Goal: Task Accomplishment & Management: Use online tool/utility

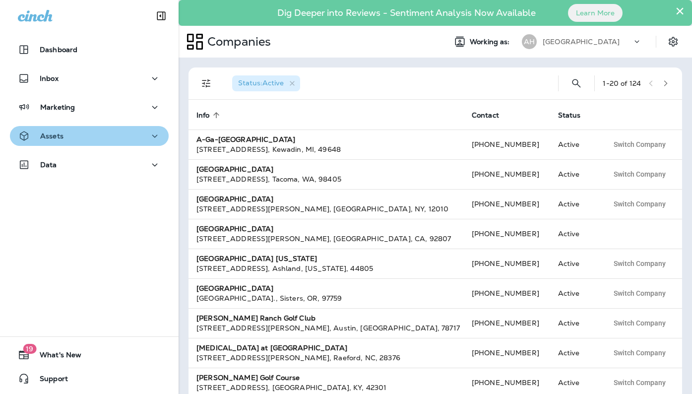
click at [129, 142] on button "Assets" at bounding box center [89, 136] width 159 height 20
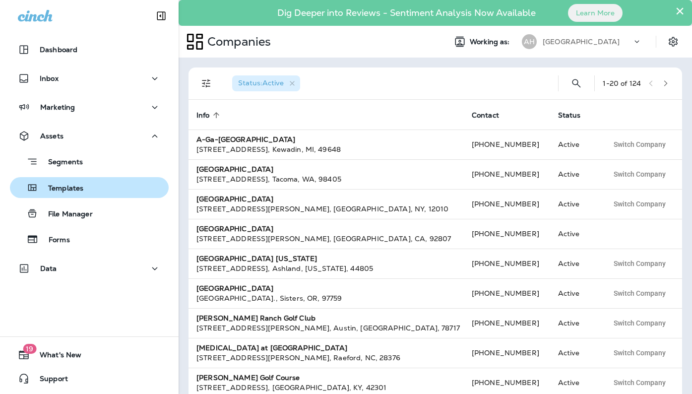
click at [108, 182] on div "Templates" at bounding box center [89, 187] width 151 height 15
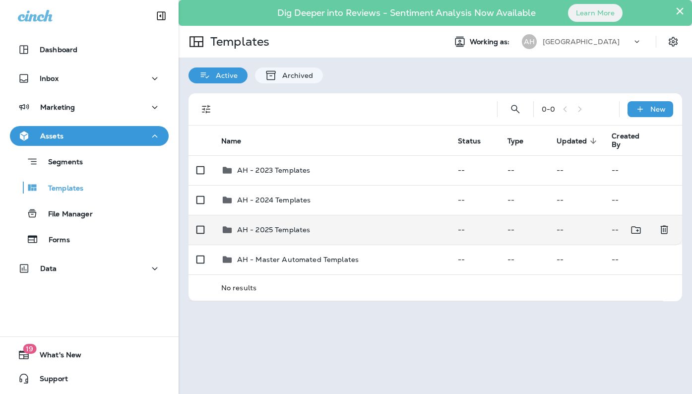
click at [291, 228] on p "AH - 2025 Templates" at bounding box center [273, 230] width 73 height 8
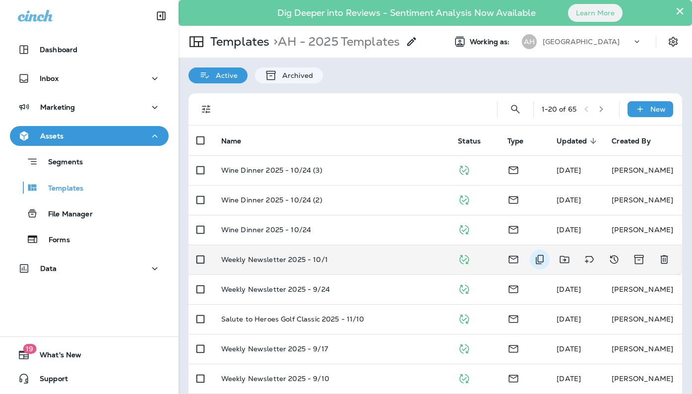
click at [538, 258] on icon "Duplicate" at bounding box center [540, 259] width 8 height 9
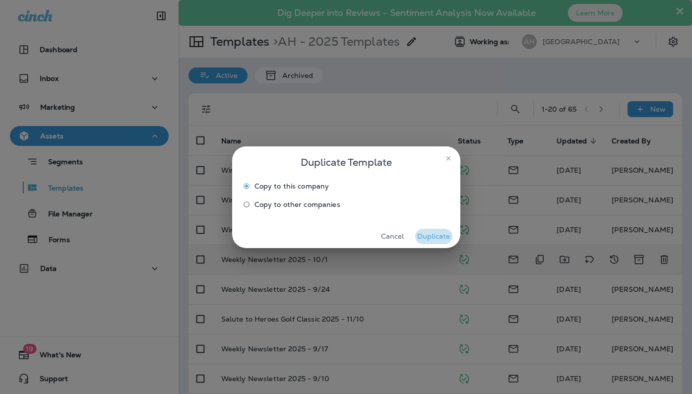
click at [436, 237] on button "Duplicate" at bounding box center [433, 236] width 37 height 15
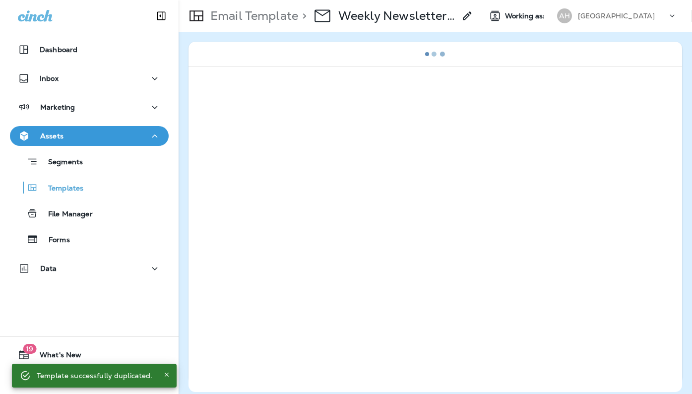
click at [470, 13] on use at bounding box center [467, 15] width 8 height 8
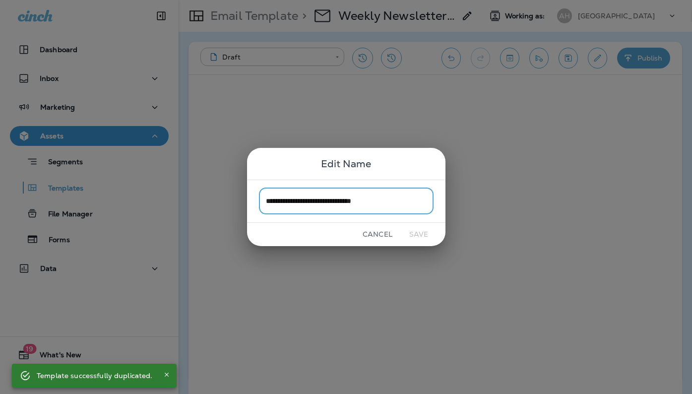
click at [401, 201] on input "**********" at bounding box center [346, 201] width 175 height 26
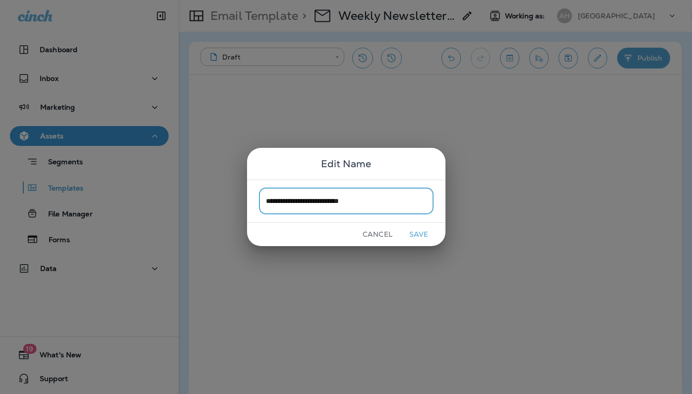
type input "**********"
click at [422, 235] on button "Save" at bounding box center [418, 234] width 37 height 15
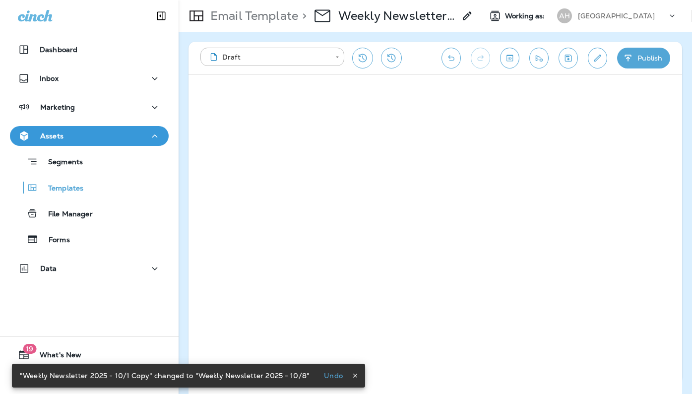
click at [600, 63] on icon "Edit details" at bounding box center [597, 58] width 10 height 10
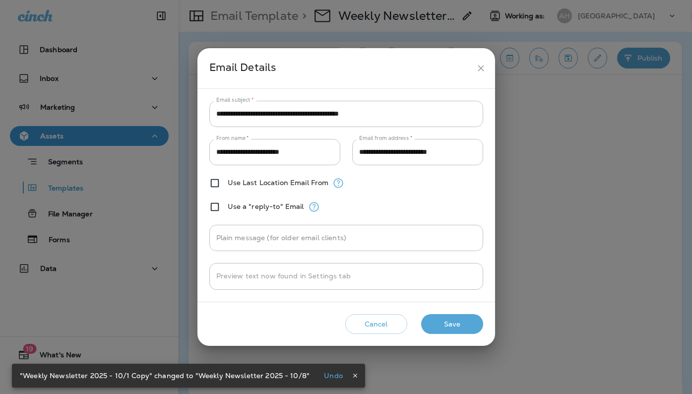
click at [451, 318] on button "Save" at bounding box center [452, 324] width 62 height 20
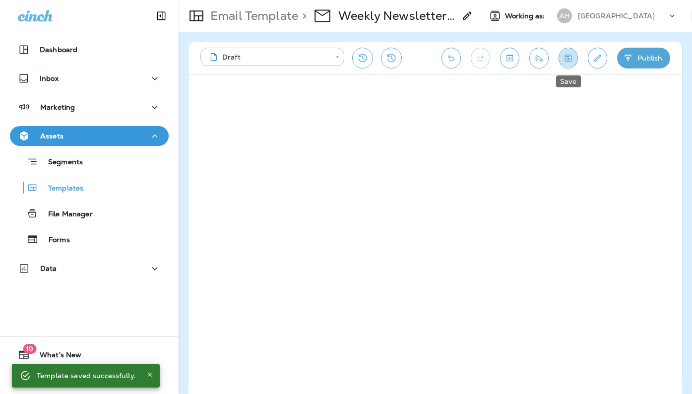
click at [565, 55] on icon "Save" at bounding box center [568, 58] width 7 height 7
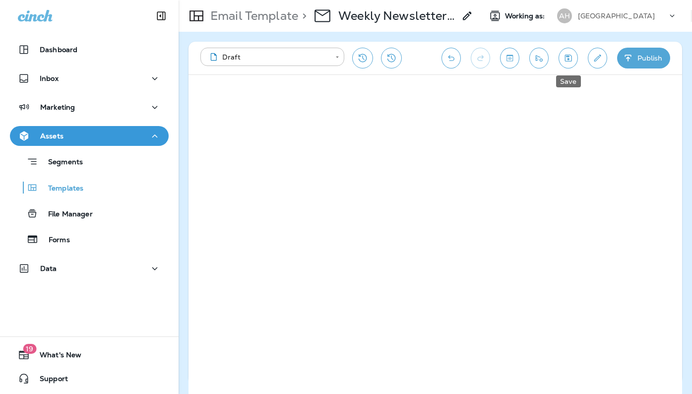
click at [567, 57] on icon "Save" at bounding box center [568, 58] width 7 height 7
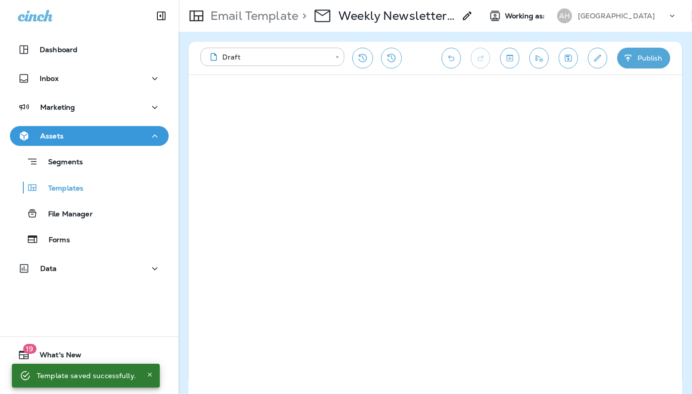
click at [569, 62] on icon "Save" at bounding box center [568, 58] width 10 height 10
click at [537, 58] on icon "Send test email" at bounding box center [539, 58] width 7 height 6
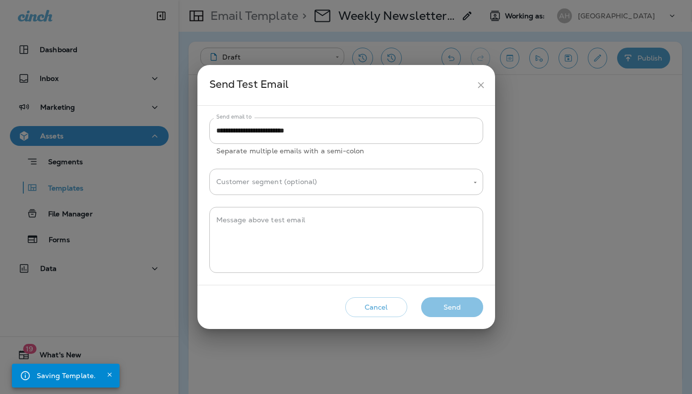
click at [447, 313] on button "Send" at bounding box center [452, 307] width 62 height 20
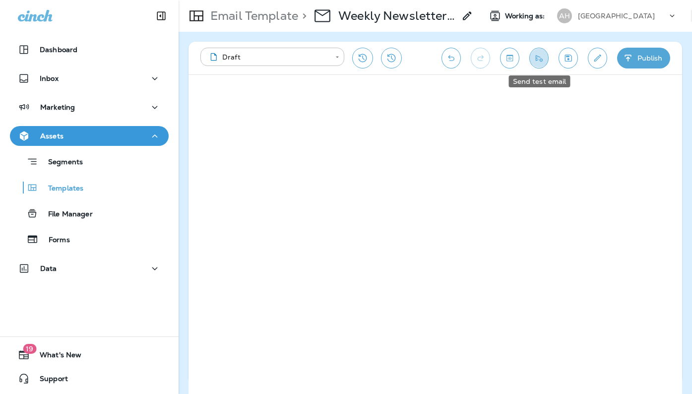
click at [540, 60] on icon "Send test email" at bounding box center [539, 58] width 10 height 10
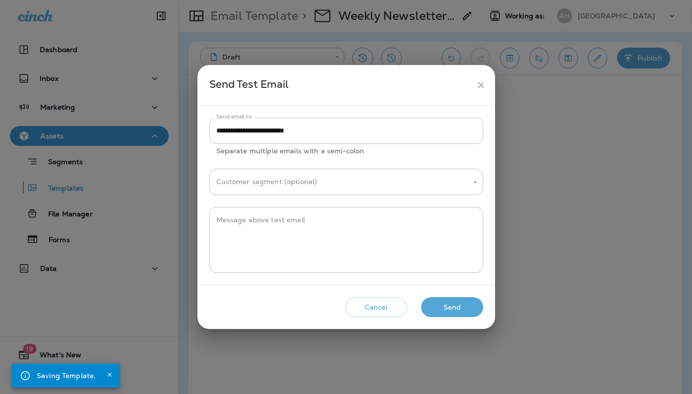
click at [458, 304] on button "Send" at bounding box center [452, 307] width 62 height 20
